Goal: Task Accomplishment & Management: Manage account settings

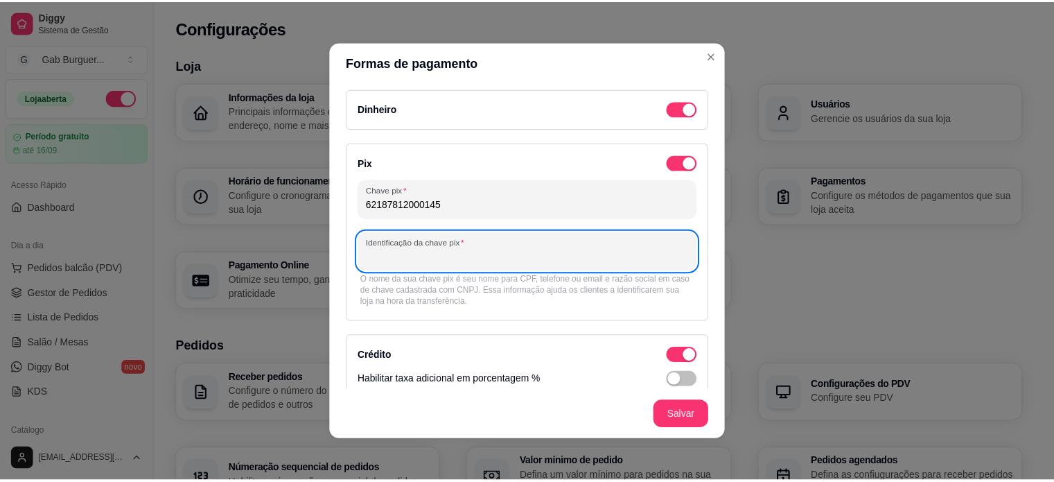
scroll to position [452, 0]
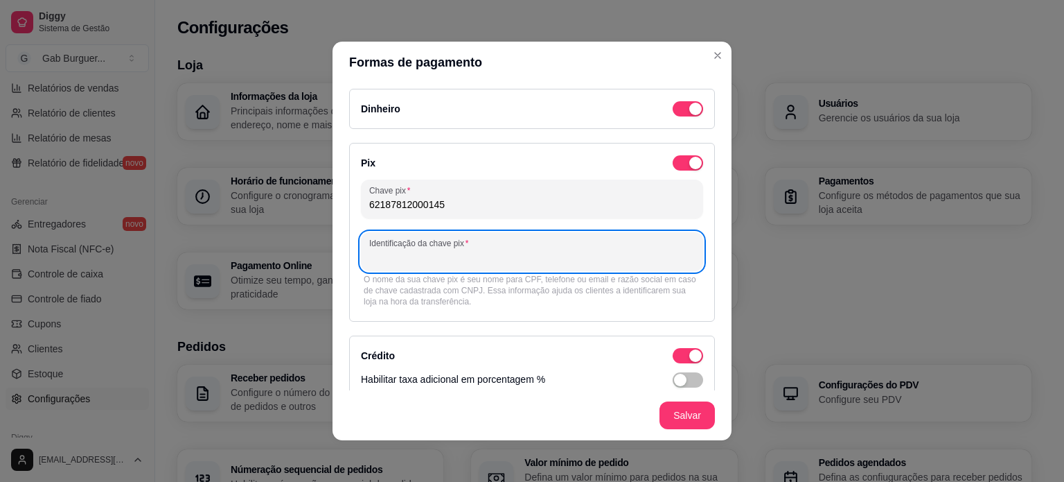
click at [529, 248] on div at bounding box center [532, 252] width 326 height 28
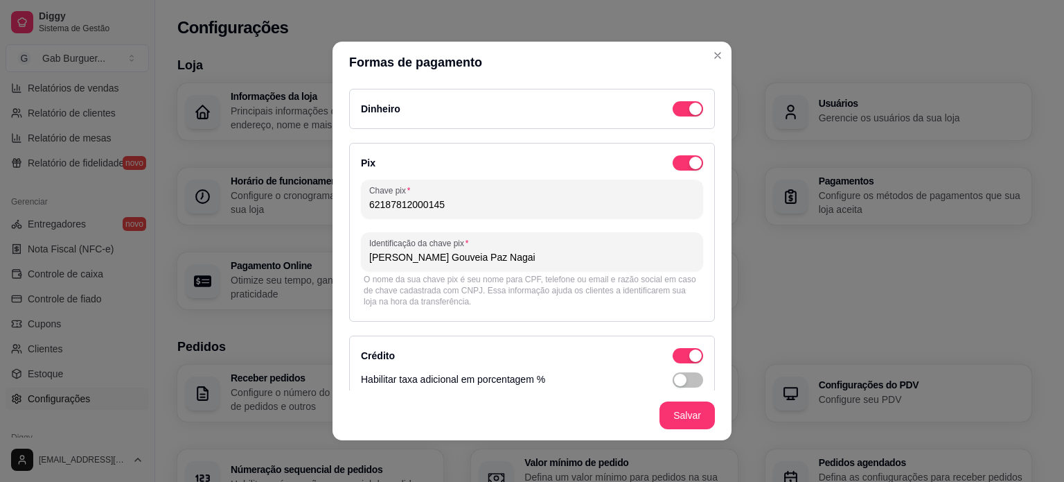
type input "[PERSON_NAME] Gouveia Paz Nagai"
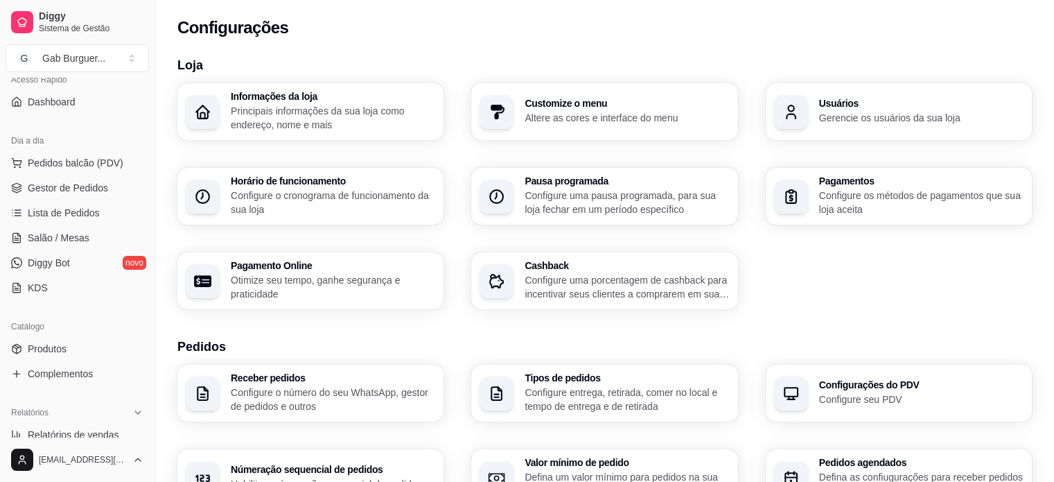
scroll to position [0, 0]
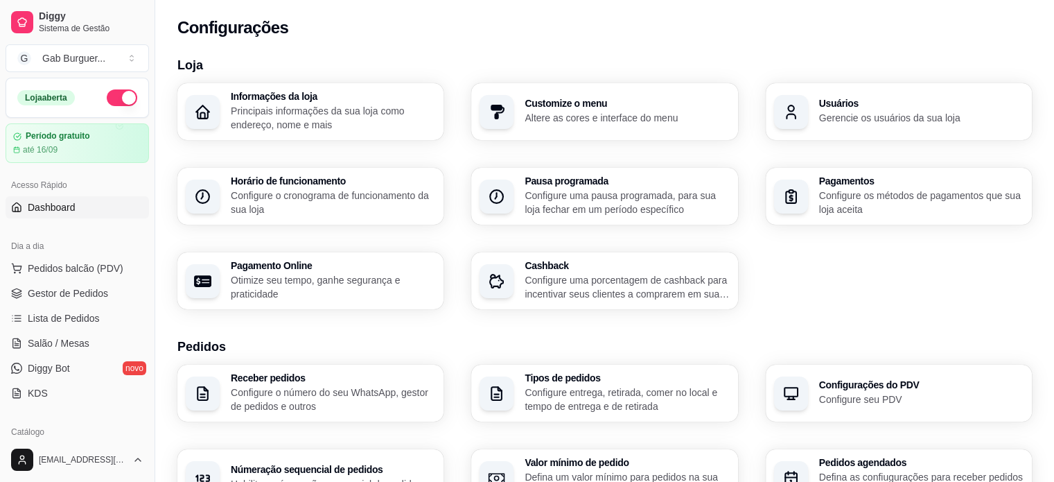
click at [71, 203] on span "Dashboard" at bounding box center [52, 207] width 48 height 14
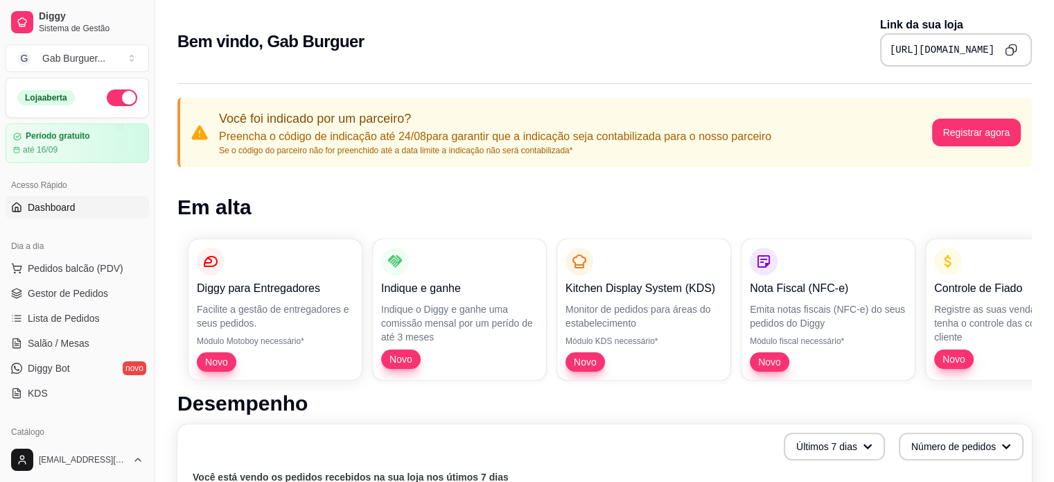
click at [1009, 52] on icon "Copy to clipboard" at bounding box center [1011, 50] width 12 height 12
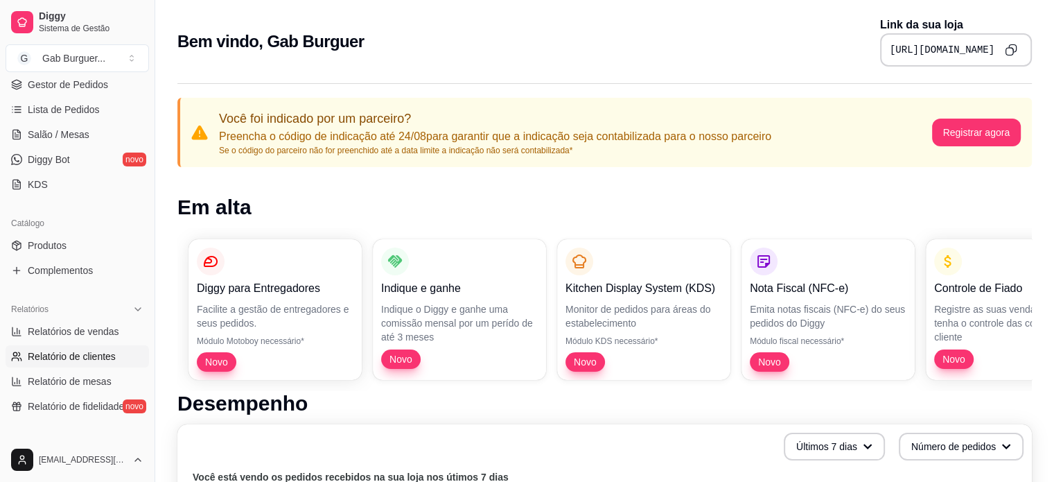
scroll to position [208, 0]
click at [54, 243] on span "Produtos" at bounding box center [47, 246] width 39 height 14
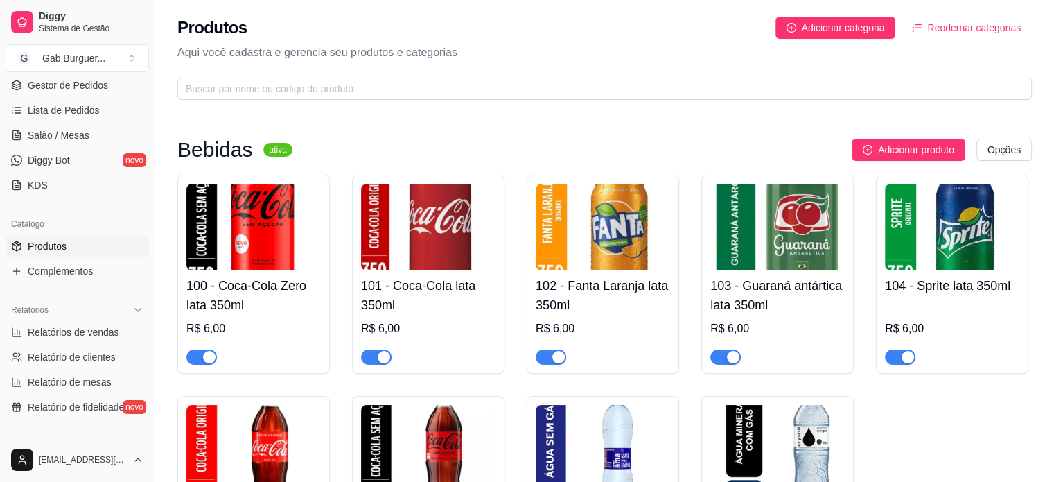
click at [211, 146] on h3 "Bebidas" at bounding box center [214, 149] width 75 height 17
click at [995, 141] on html "Diggy Sistema de Gestão G Gab Burguer ... Loja aberta Período gratuito até 16/0…" at bounding box center [527, 241] width 1054 height 482
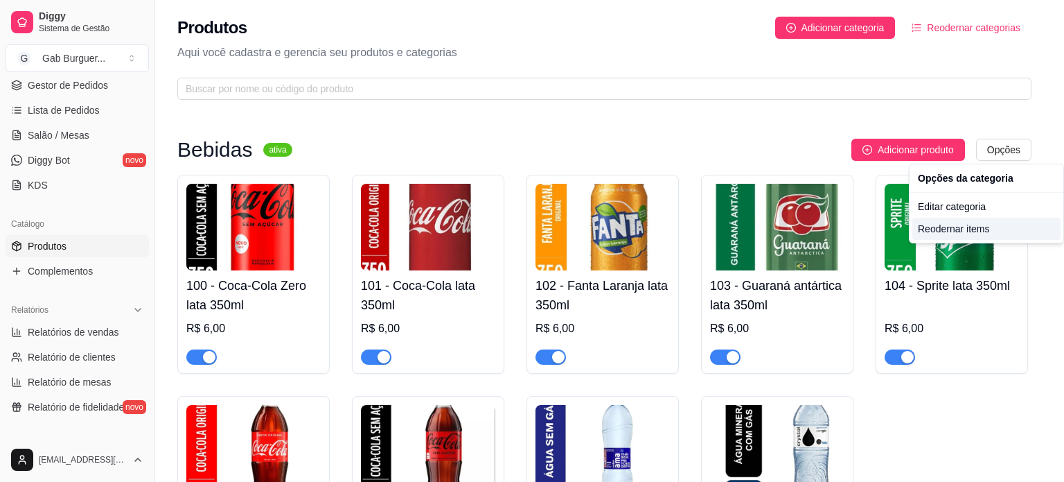
click at [993, 230] on div "Reodernar items" at bounding box center [987, 229] width 148 height 22
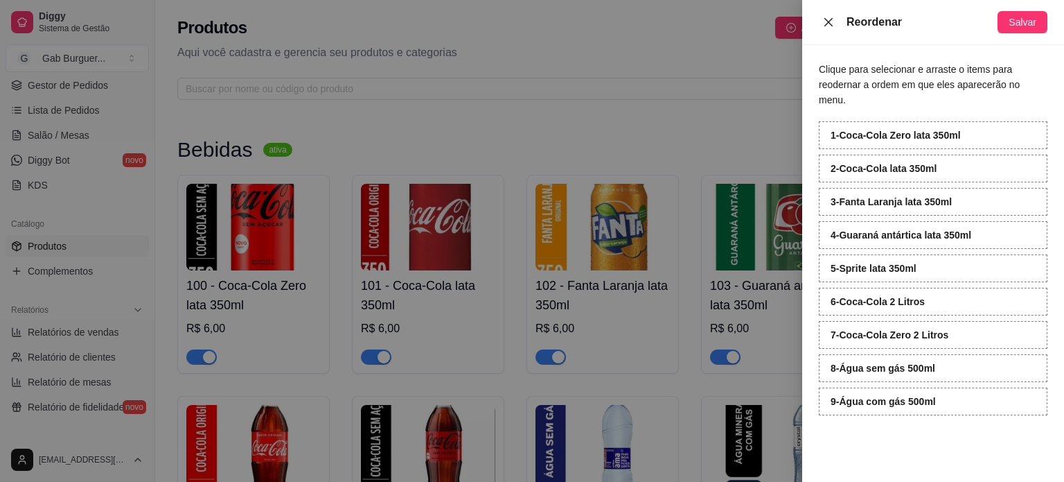
click at [825, 25] on icon "close" at bounding box center [829, 21] width 8 height 8
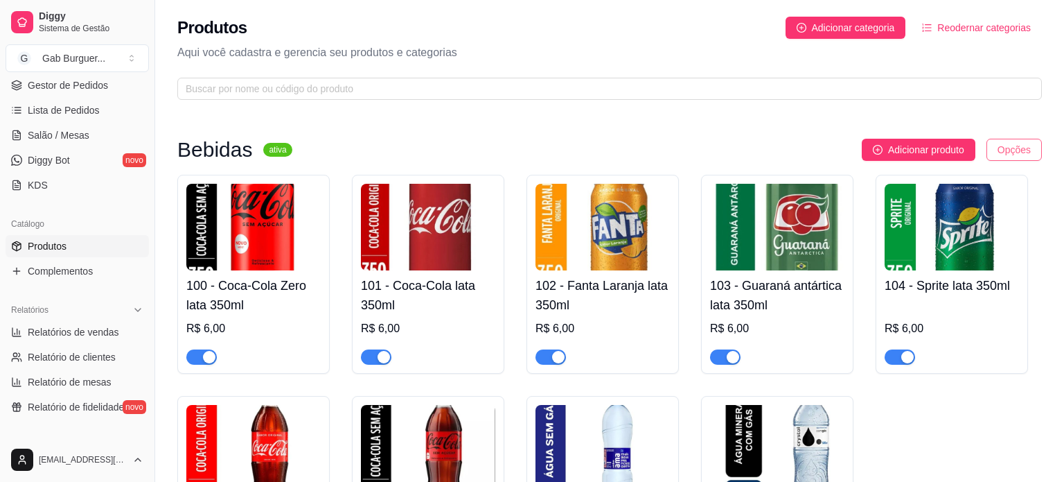
click at [1006, 141] on html "Diggy Sistema de Gestão G Gab Burguer ... Loja aberta Período gratuito até 16/0…" at bounding box center [532, 241] width 1064 height 482
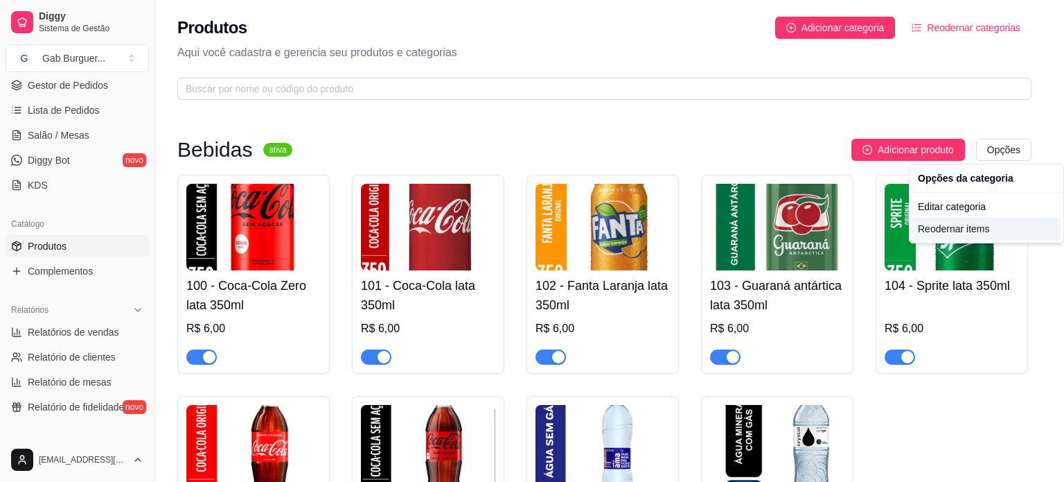
click at [982, 235] on div "Reodernar items" at bounding box center [987, 229] width 148 height 22
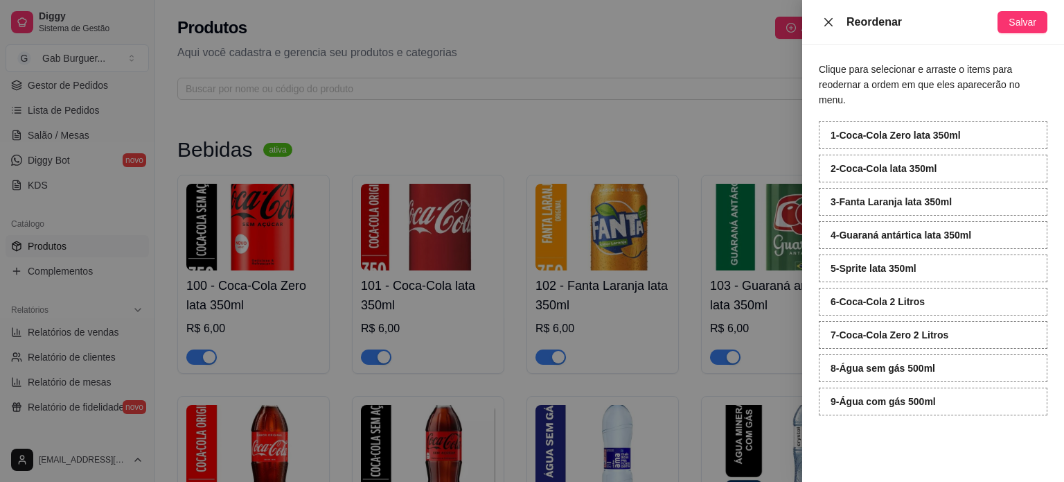
click at [823, 19] on icon "close" at bounding box center [828, 22] width 11 height 11
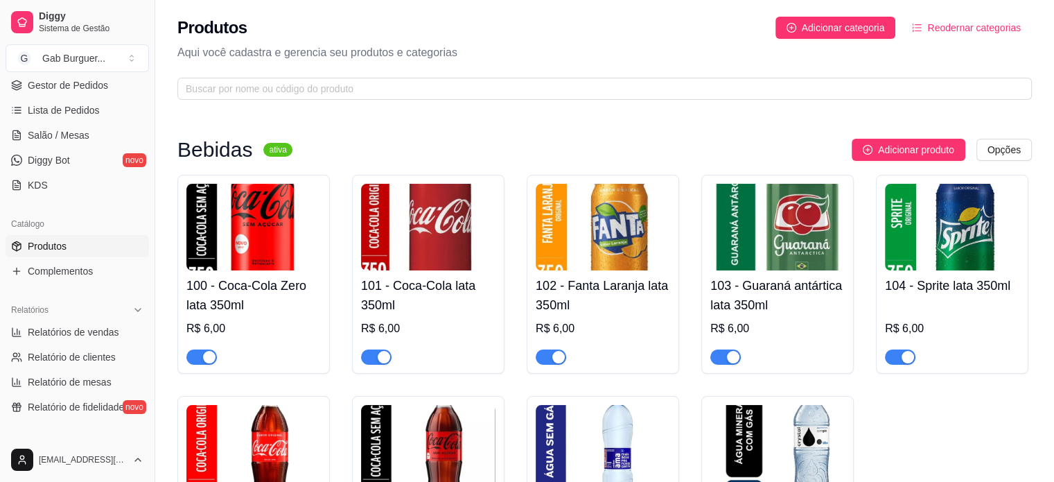
click at [954, 38] on div "Produtos Adicionar categoria Reodernar categorias Aqui você cadastra e gerencia…" at bounding box center [604, 54] width 899 height 108
click at [951, 24] on span "Reodernar categorias" at bounding box center [974, 27] width 94 height 15
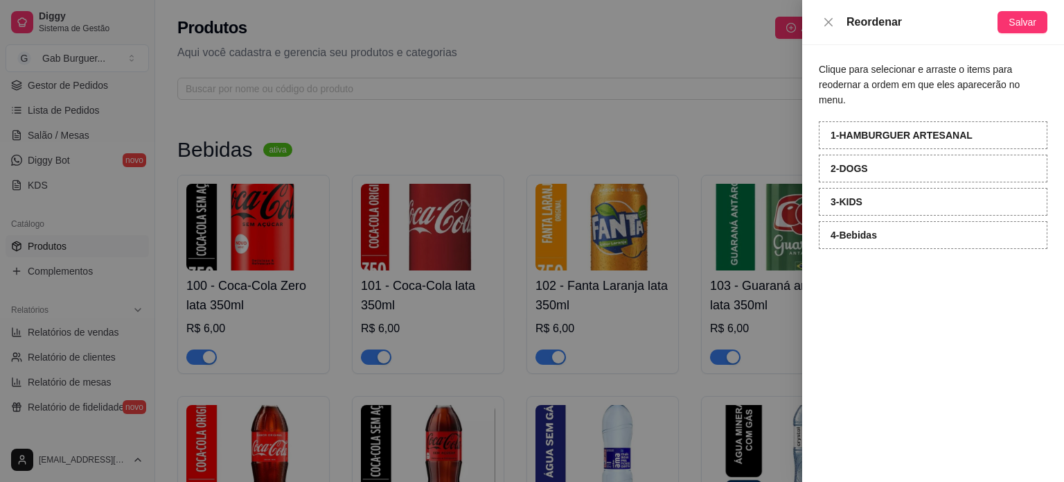
click at [893, 299] on div "Clique para selecionar e arraste o items para reodernar a ordem em que eles apa…" at bounding box center [934, 263] width 262 height 437
click at [1009, 19] on button "Salvar" at bounding box center [1023, 22] width 50 height 22
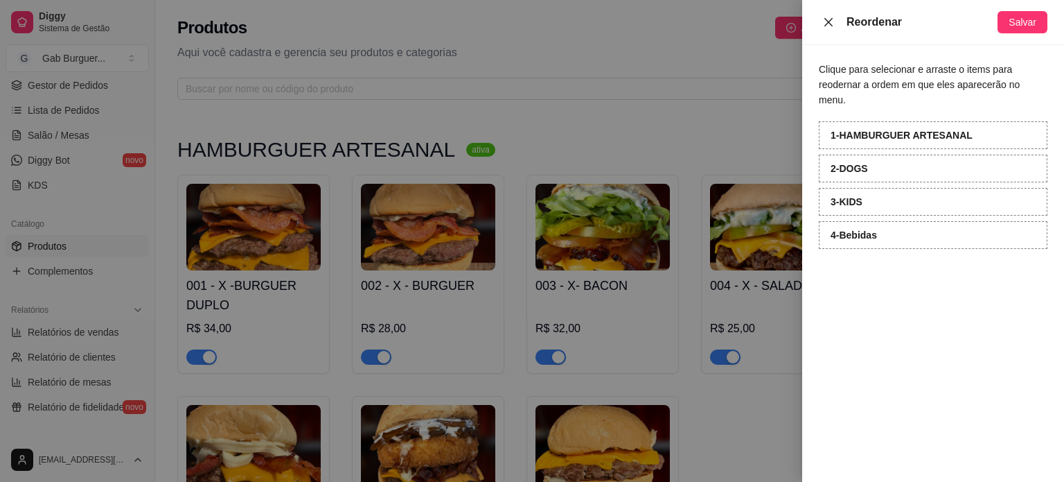
click at [829, 25] on icon "close" at bounding box center [828, 22] width 11 height 11
